Goal: Transaction & Acquisition: Purchase product/service

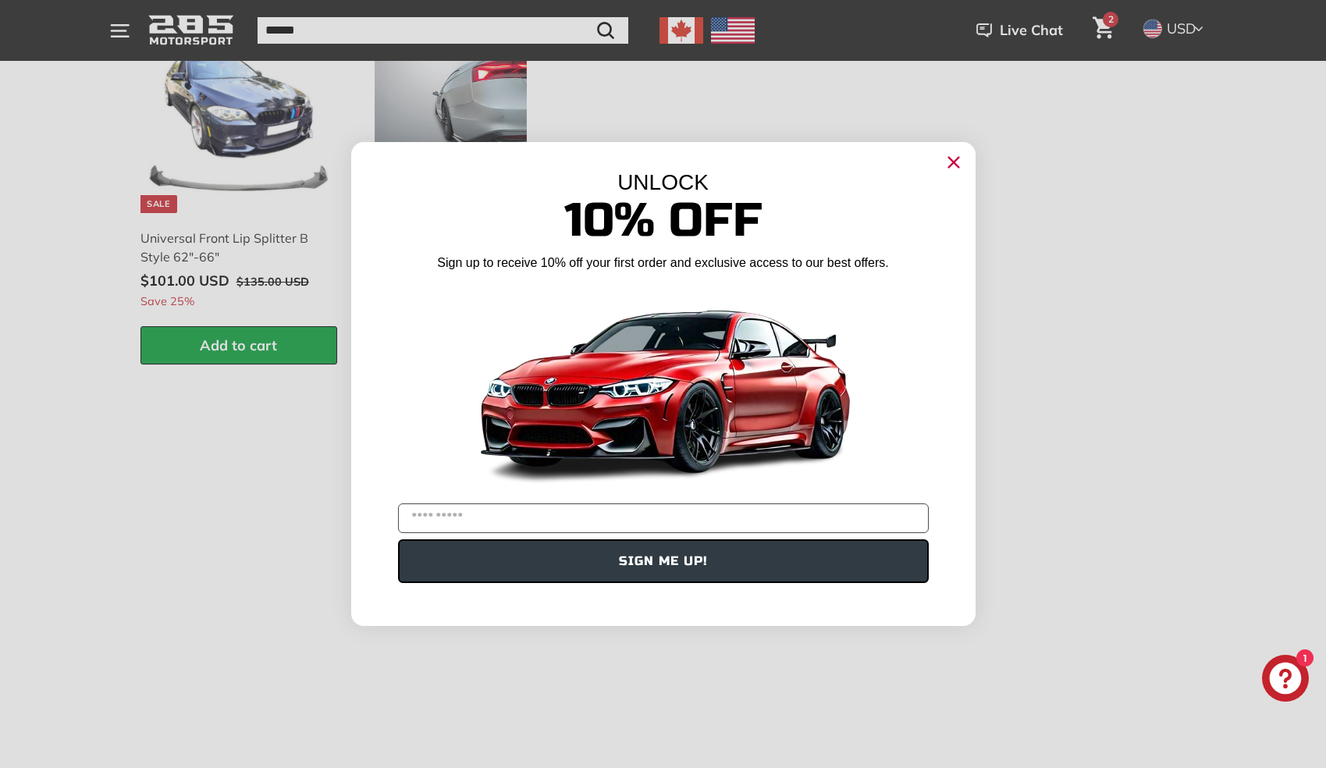
scroll to position [2304, 0]
